Goal: Find specific page/section: Find specific page/section

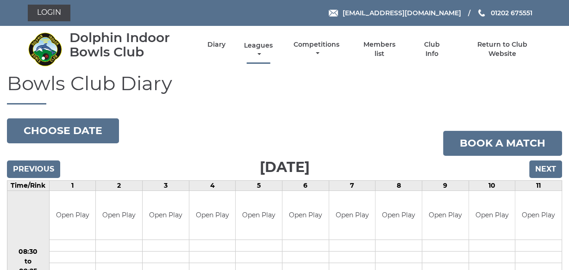
click at [262, 44] on link "Leagues" at bounding box center [258, 50] width 33 height 18
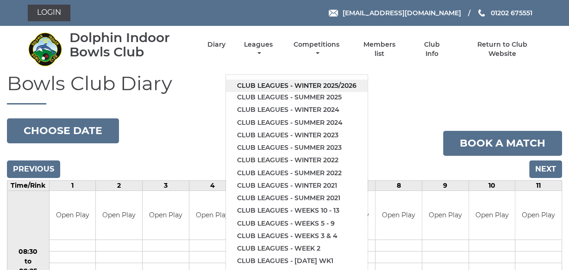
click at [306, 82] on link "Club leagues - Winter 2025/2026" at bounding box center [297, 86] width 142 height 13
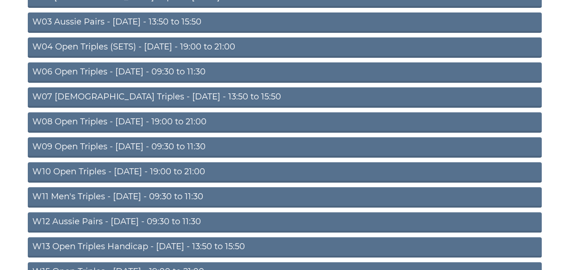
scroll to position [222, 0]
click at [181, 163] on link "W10 Open Triples - [DATE] - 19:00 to 21:00" at bounding box center [285, 173] width 514 height 20
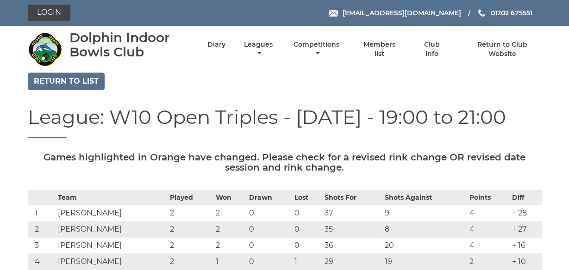
click at [256, 70] on nav "Dolphin Indoor Bowls Club Diary Leagues Club leagues - Winter 2025/2026 Club le…" at bounding box center [284, 49] width 569 height 47
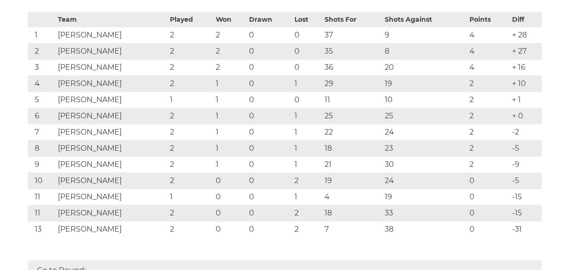
scroll to position [178, 0]
